Goal: Find specific page/section: Find specific page/section

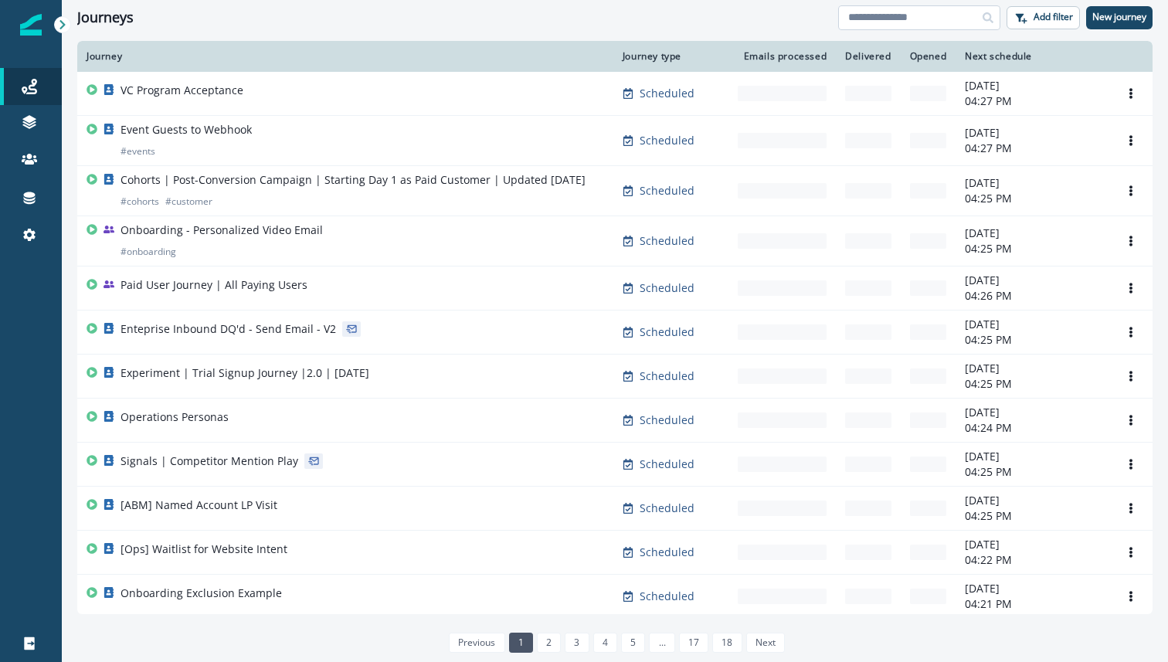
click at [919, 13] on input at bounding box center [919, 17] width 162 height 25
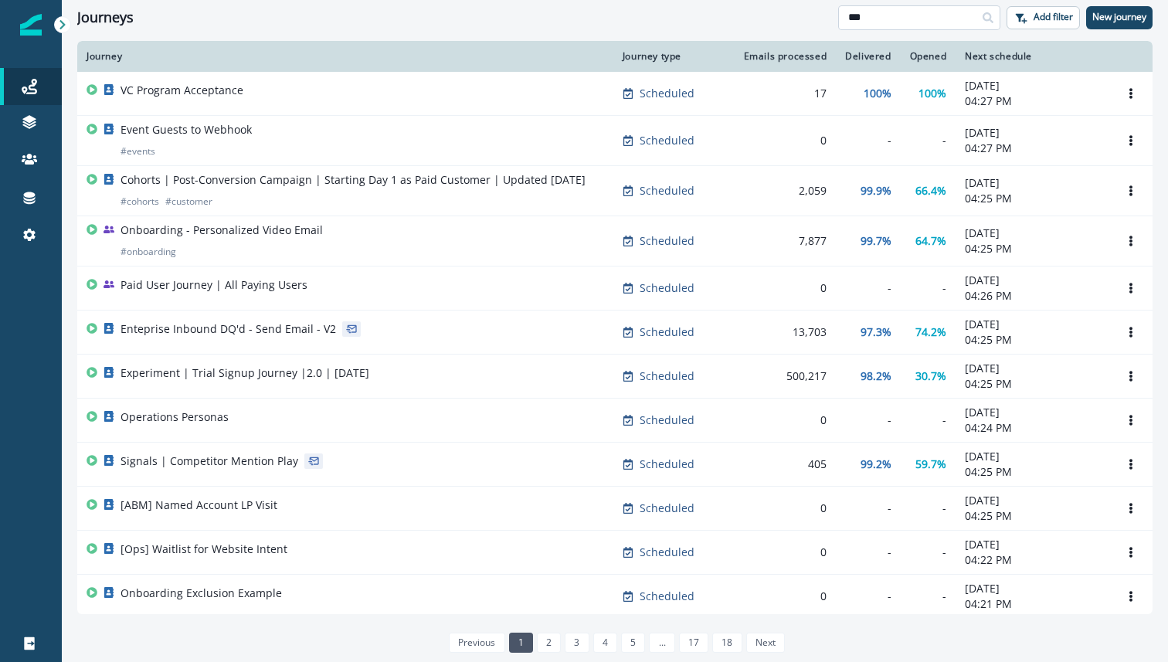
type input "***"
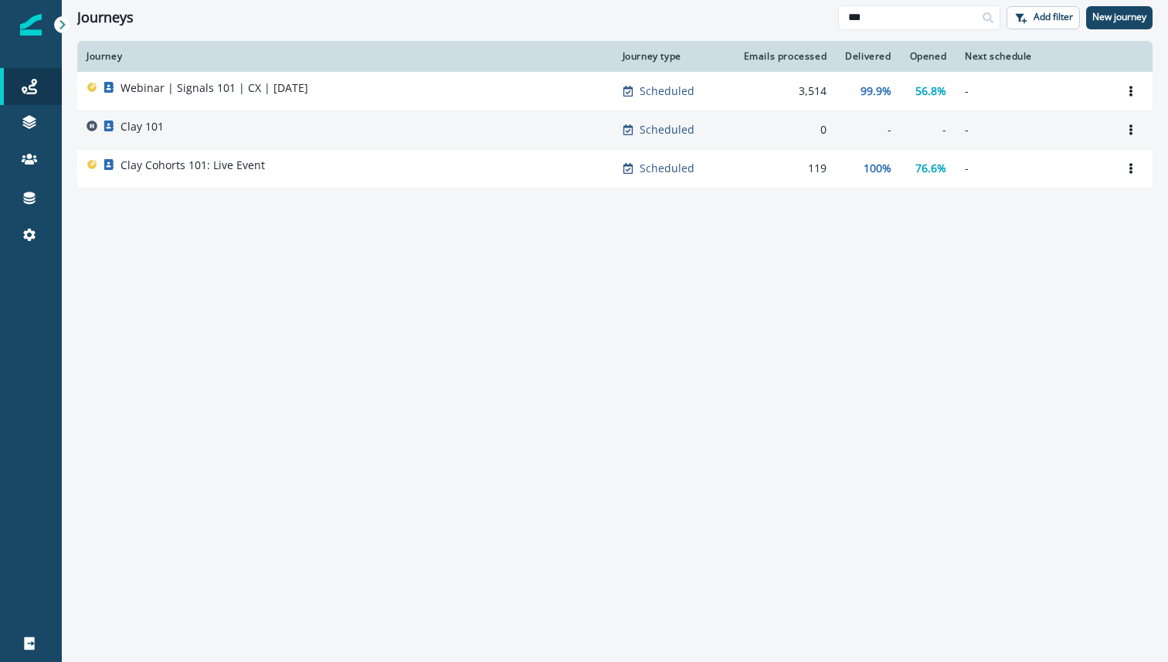
click at [450, 126] on div "Clay 101" at bounding box center [346, 130] width 518 height 22
click at [1128, 135] on button "Options" at bounding box center [1131, 129] width 25 height 23
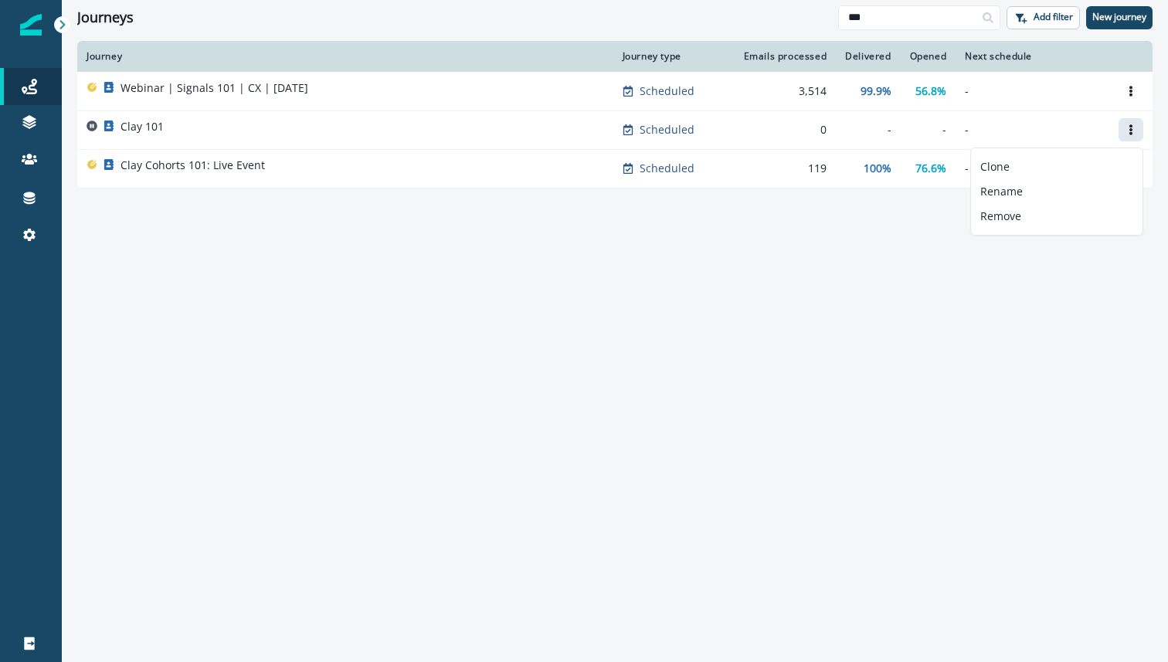
click at [716, 336] on div "Journey Journey type Emails processed Delivered Opened Next schedule Webinar | …" at bounding box center [615, 351] width 1106 height 620
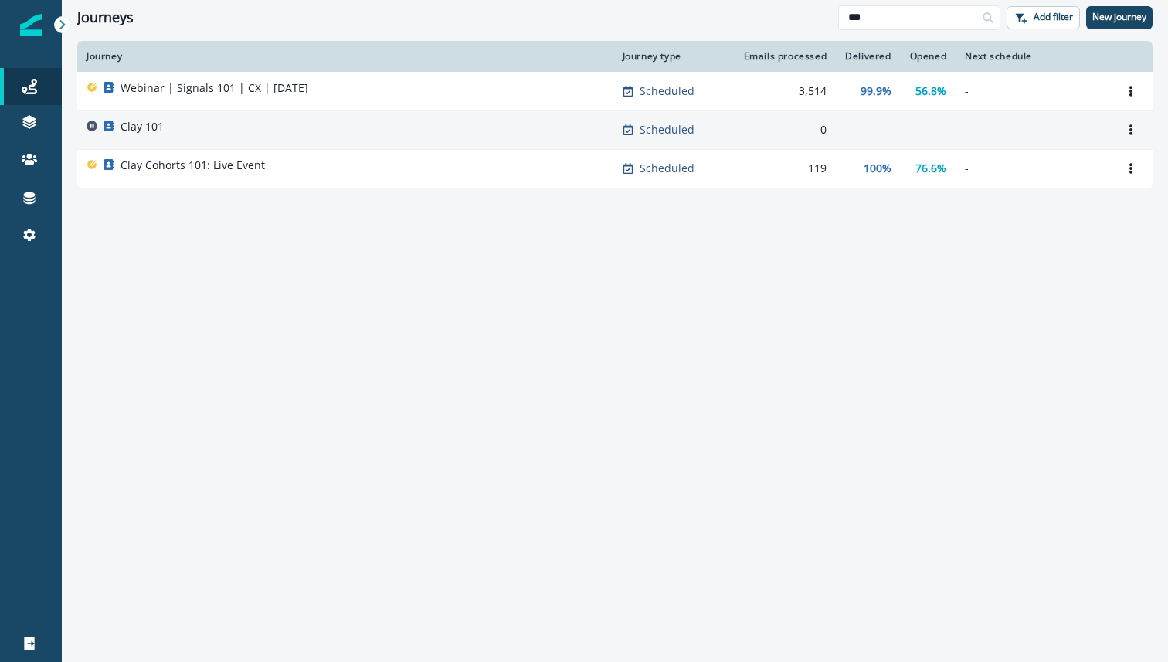
click at [451, 126] on div "Clay 101" at bounding box center [346, 130] width 518 height 22
